Goal: Task Accomplishment & Management: Manage account settings

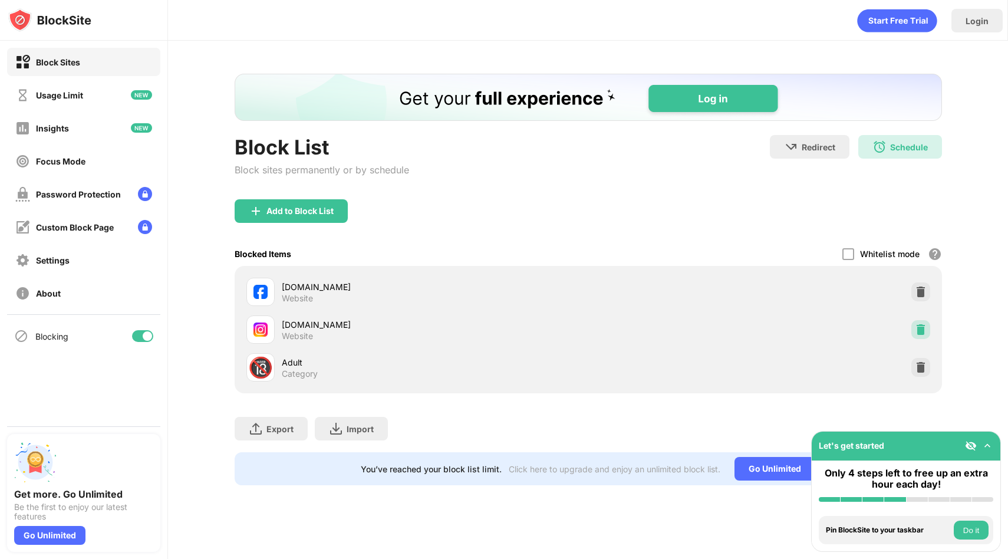
click at [919, 328] on img at bounding box center [921, 330] width 12 height 12
click at [912, 325] on div at bounding box center [921, 329] width 19 height 19
